Goal: Task Accomplishment & Management: Use online tool/utility

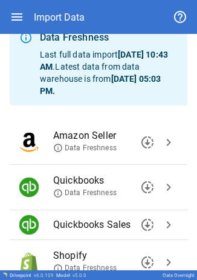
scroll to position [51, 0]
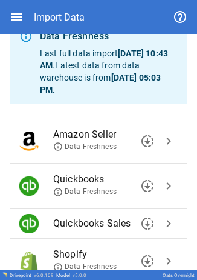
click at [162, 188] on span "chevron_right" at bounding box center [169, 186] width 15 height 15
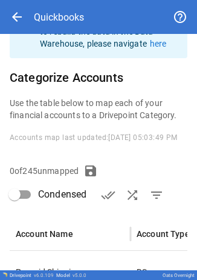
scroll to position [211, 0]
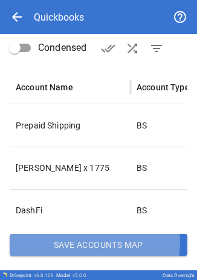
click at [82, 241] on button "Save Accounts Map" at bounding box center [99, 245] width 178 height 22
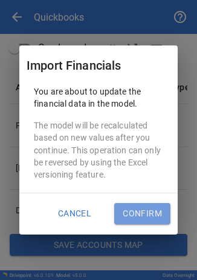
click at [119, 213] on button "Confirm" at bounding box center [142, 214] width 56 height 22
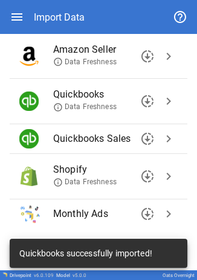
scroll to position [162, 0]
